Goal: Information Seeking & Learning: Learn about a topic

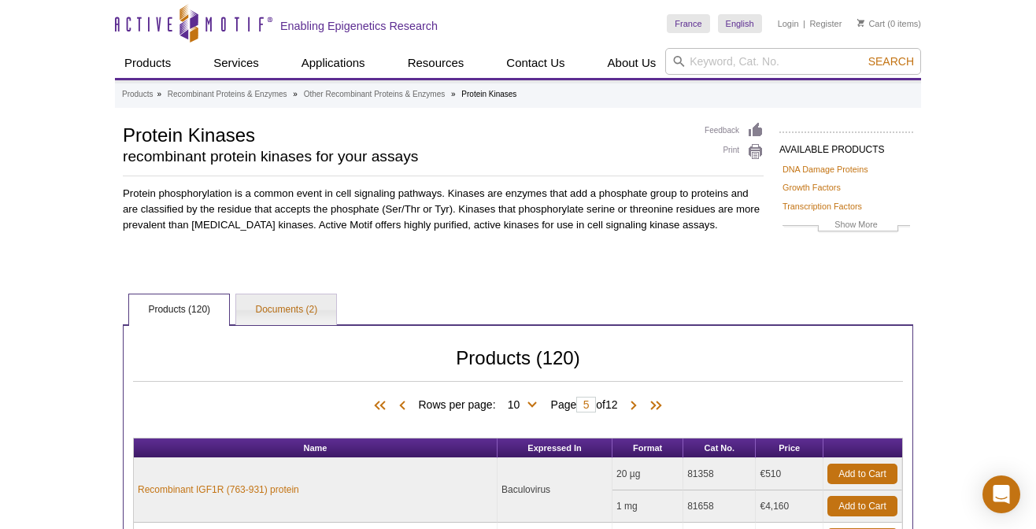
scroll to position [629, 0]
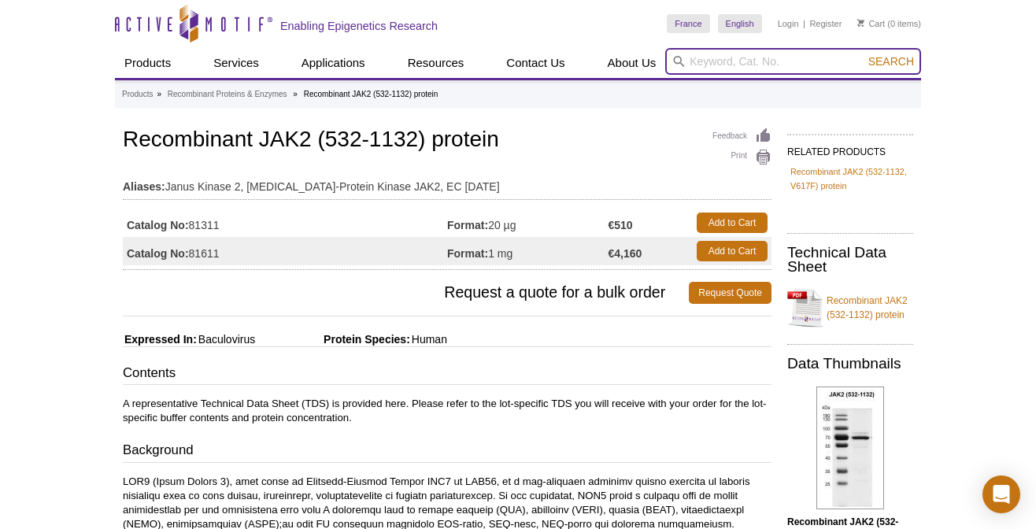
click at [733, 61] on input "search" at bounding box center [793, 61] width 256 height 27
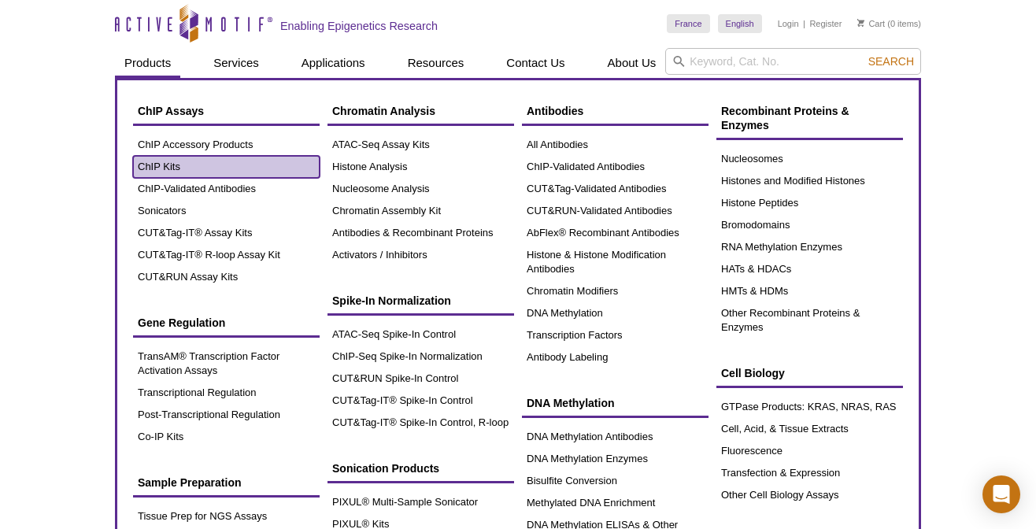
click at [158, 163] on link "ChIP Kits" at bounding box center [226, 167] width 187 height 22
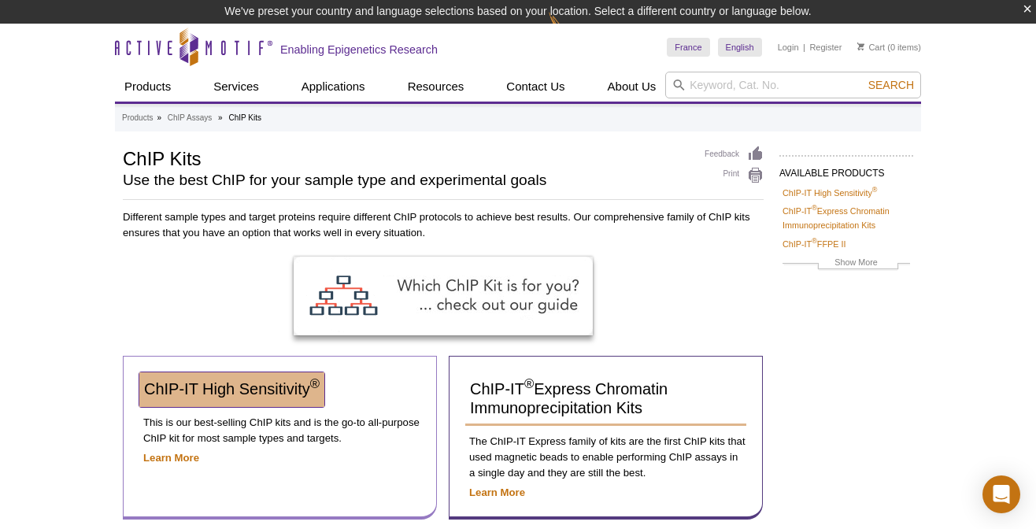
click at [229, 392] on span "ChIP-IT High Sensitivity ®" at bounding box center [231, 388] width 175 height 17
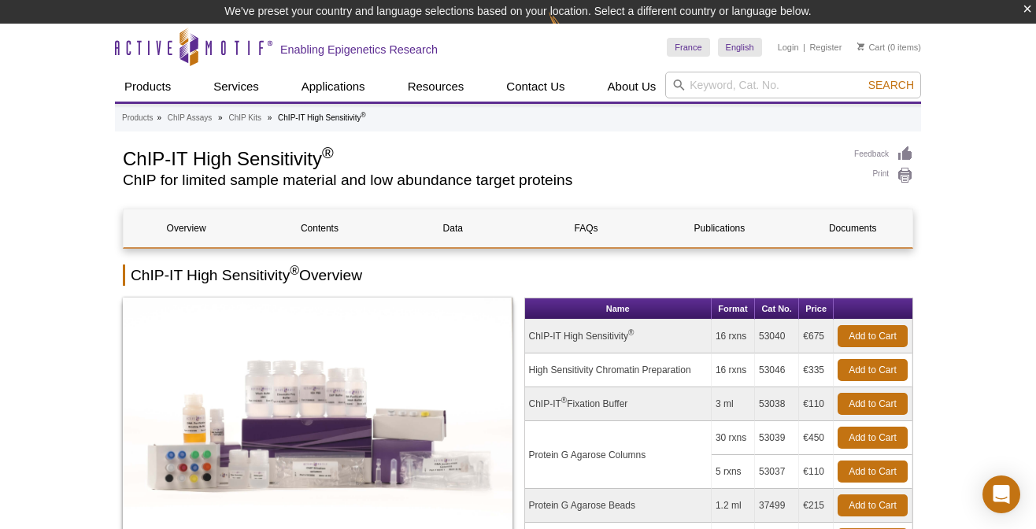
scroll to position [188, 0]
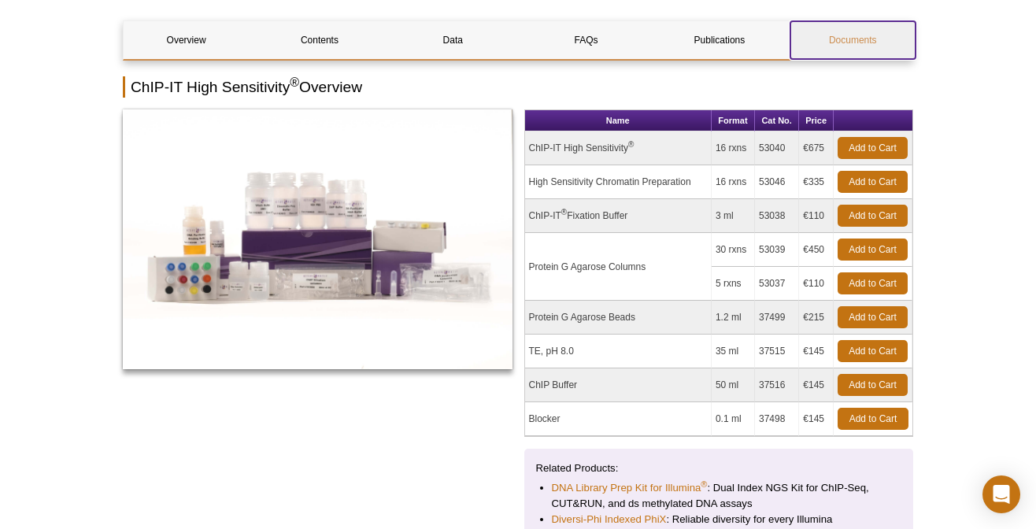
click at [881, 39] on link "Documents" at bounding box center [852, 40] width 125 height 38
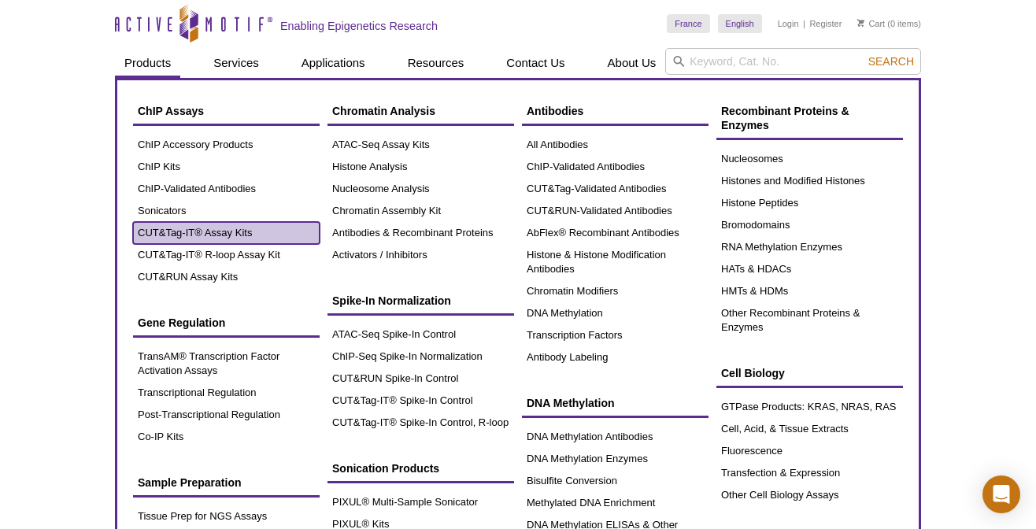
click at [224, 235] on link "CUT&Tag-IT® Assay Kits" at bounding box center [226, 233] width 187 height 22
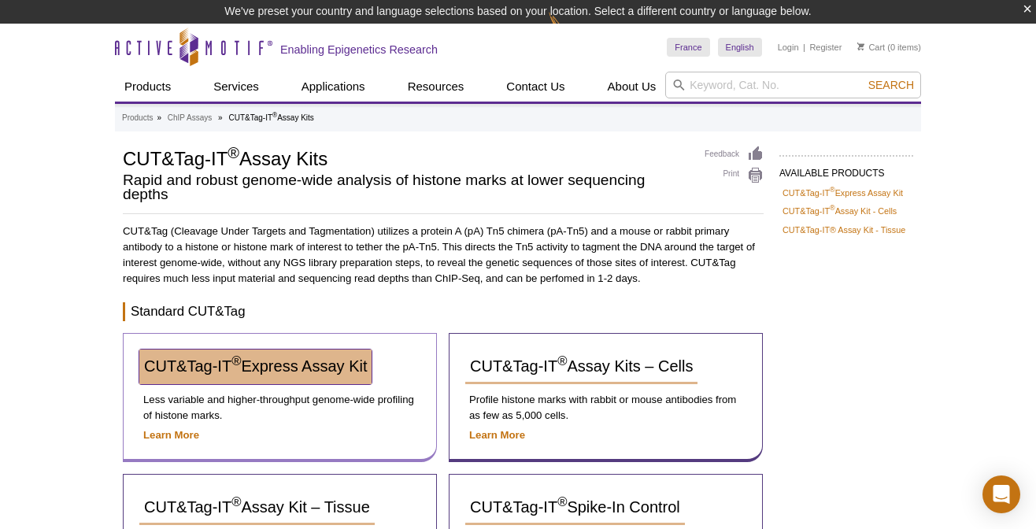
click at [284, 376] on link "CUT&Tag-IT ® Express Assay Kit" at bounding box center [255, 366] width 232 height 35
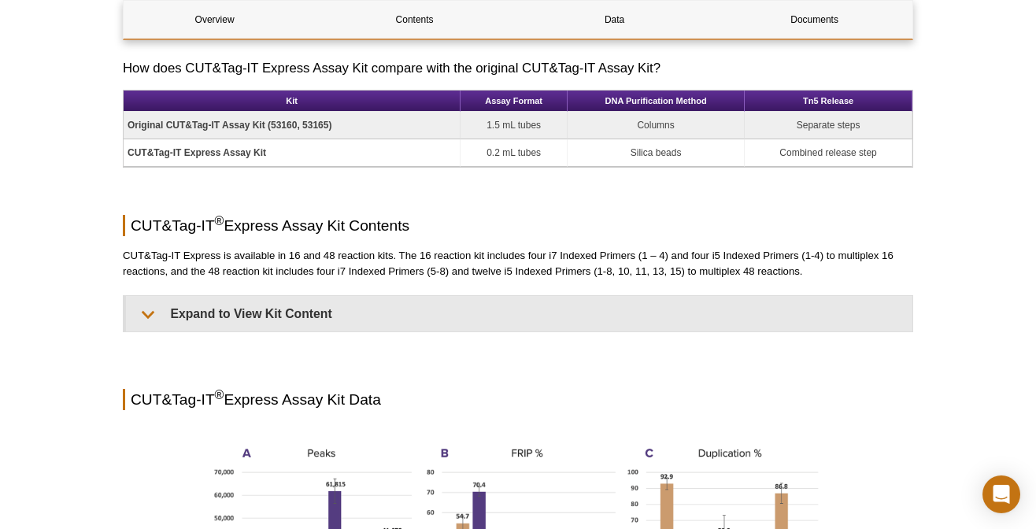
scroll to position [999, 0]
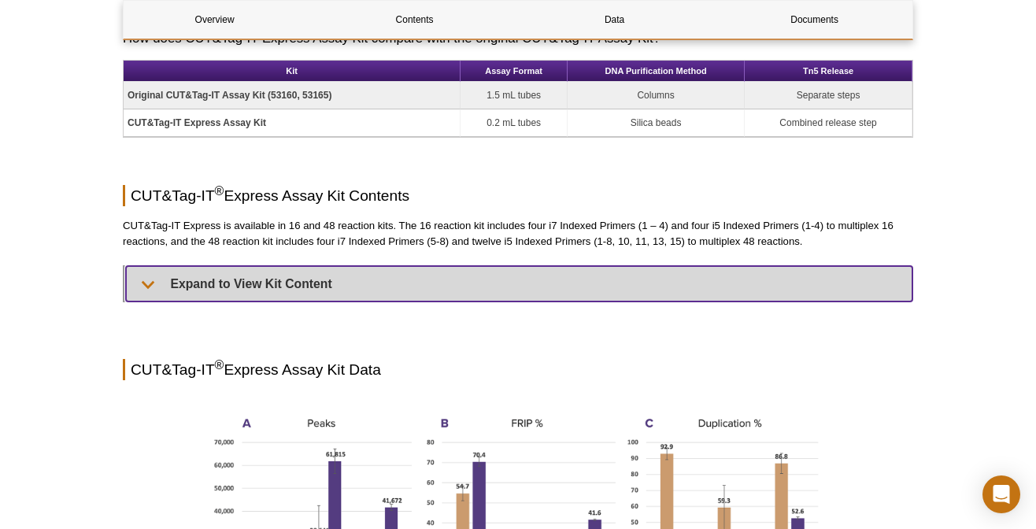
click at [249, 285] on summary "Expand to View Kit Content" at bounding box center [519, 283] width 786 height 35
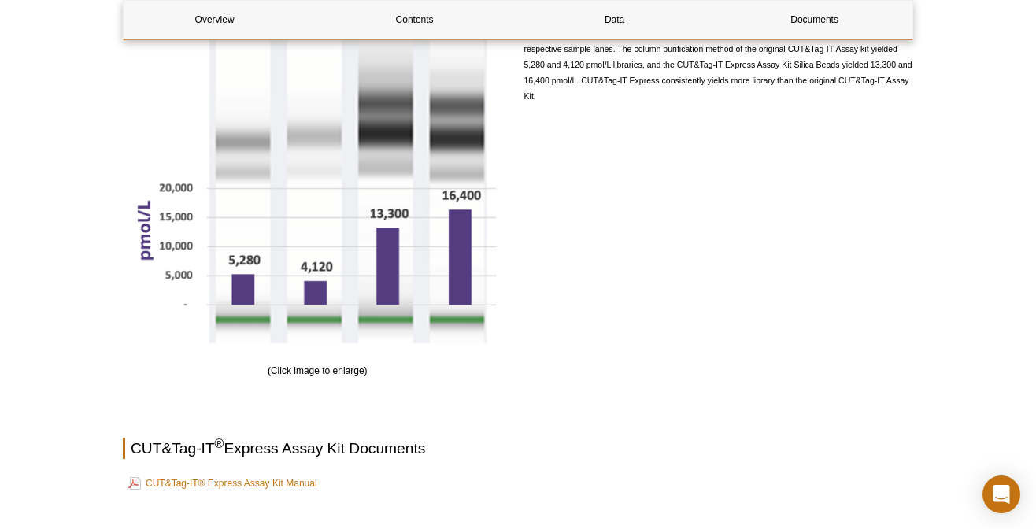
scroll to position [3703, 0]
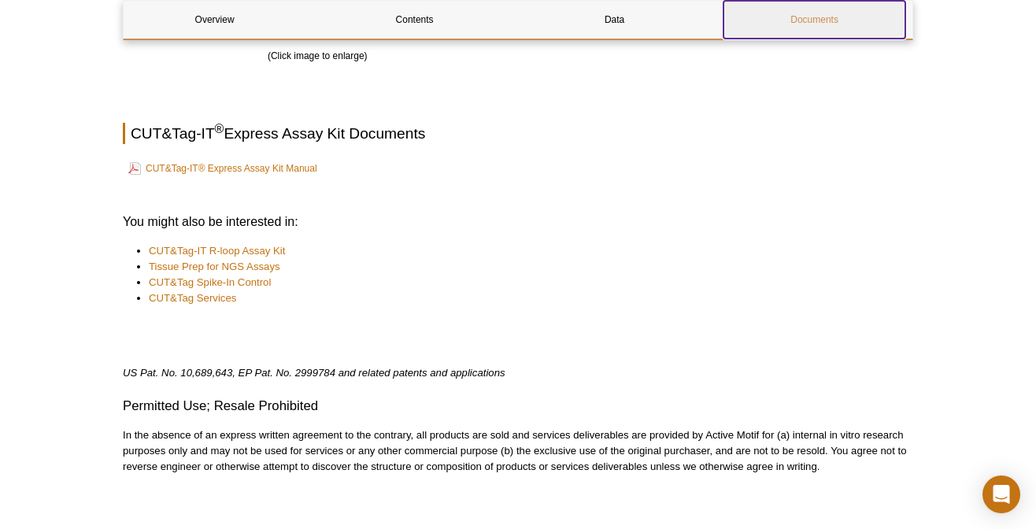
click at [815, 19] on link "Documents" at bounding box center [814, 20] width 182 height 38
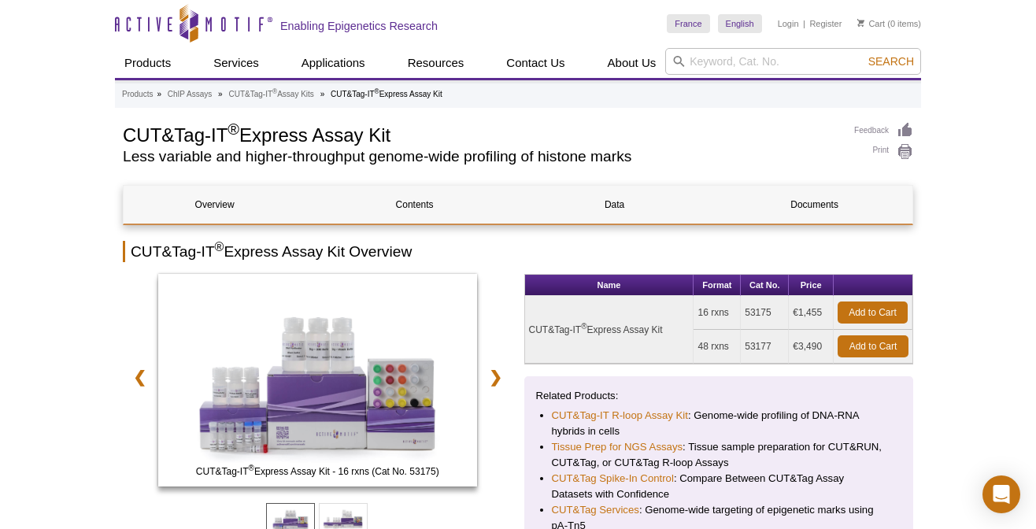
drag, startPoint x: 746, startPoint y: 316, endPoint x: 772, endPoint y: 312, distance: 26.3
click at [772, 312] on td "53175" at bounding box center [765, 313] width 48 height 34
copy td "53175"
drag, startPoint x: 744, startPoint y: 344, endPoint x: 781, endPoint y: 345, distance: 36.2
click at [781, 345] on td "53177" at bounding box center [765, 347] width 48 height 34
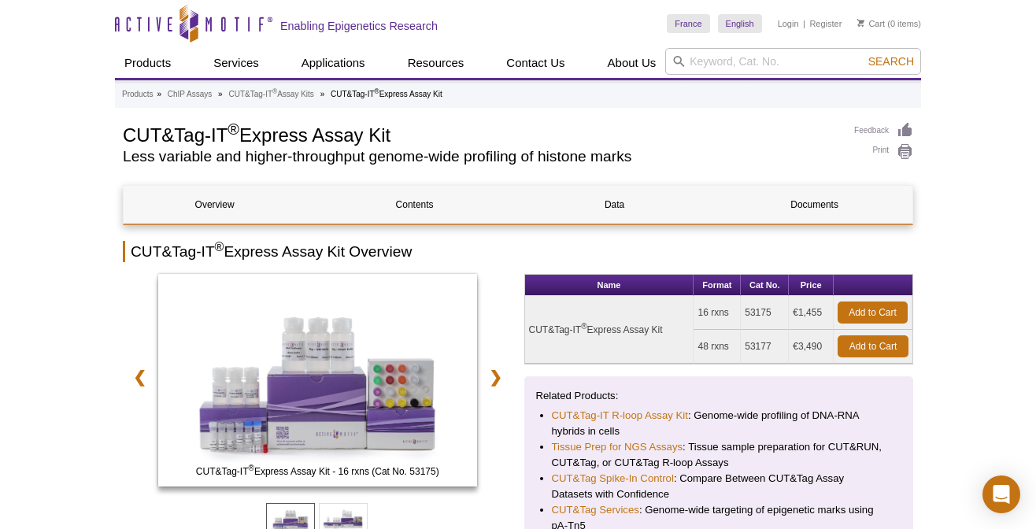
copy td "53177"
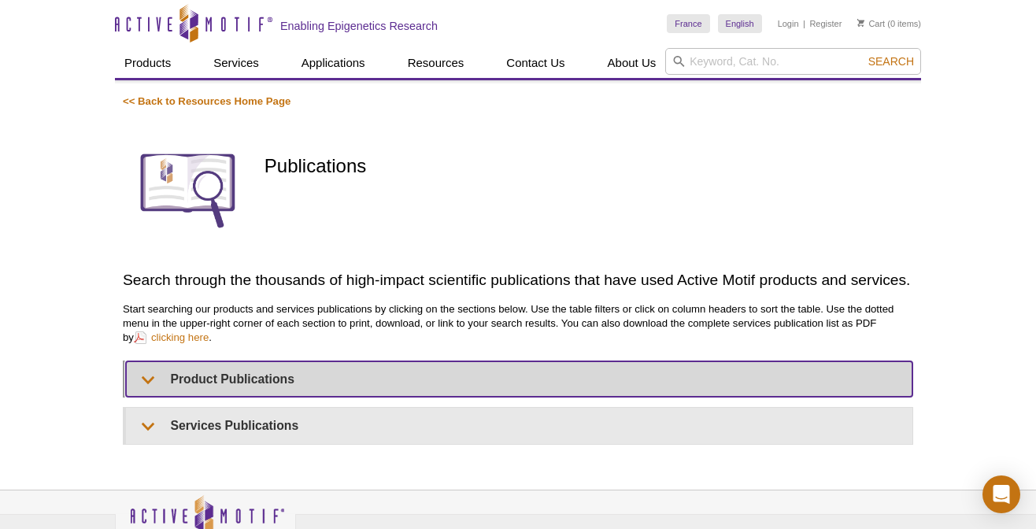
click at [244, 380] on summary "Product Publications" at bounding box center [519, 378] width 786 height 35
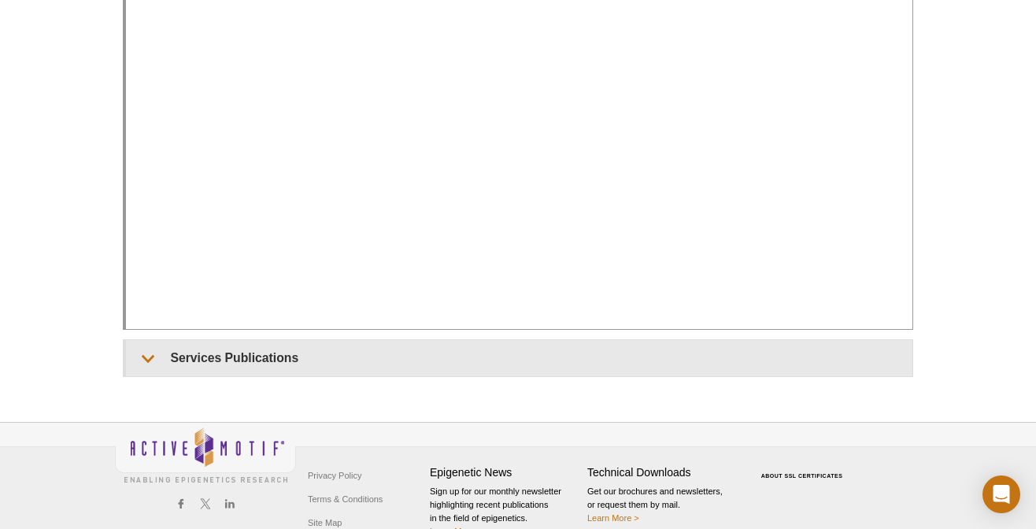
scroll to position [630, 0]
